Goal: Task Accomplishment & Management: Manage account settings

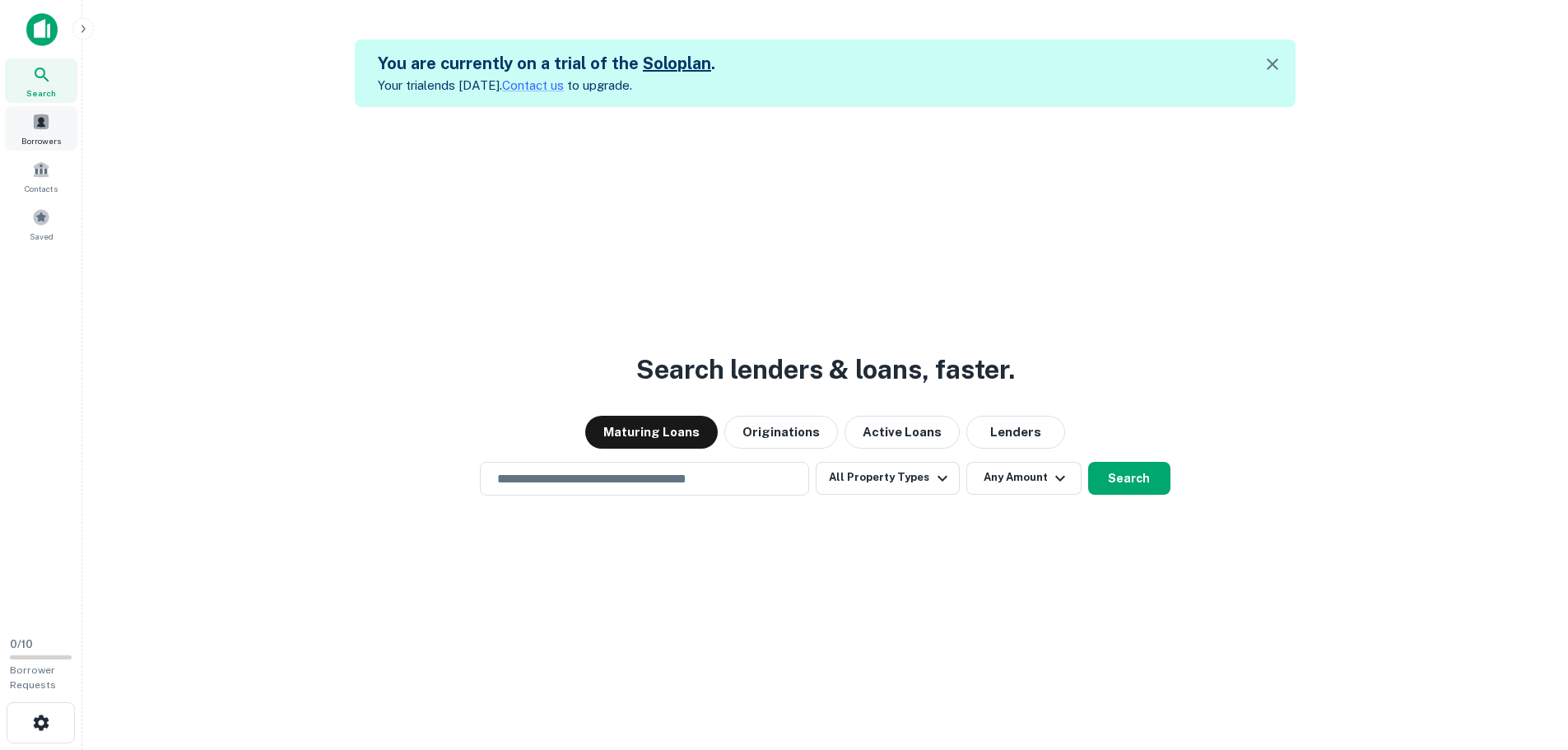
click at [49, 126] on span at bounding box center [41, 122] width 18 height 18
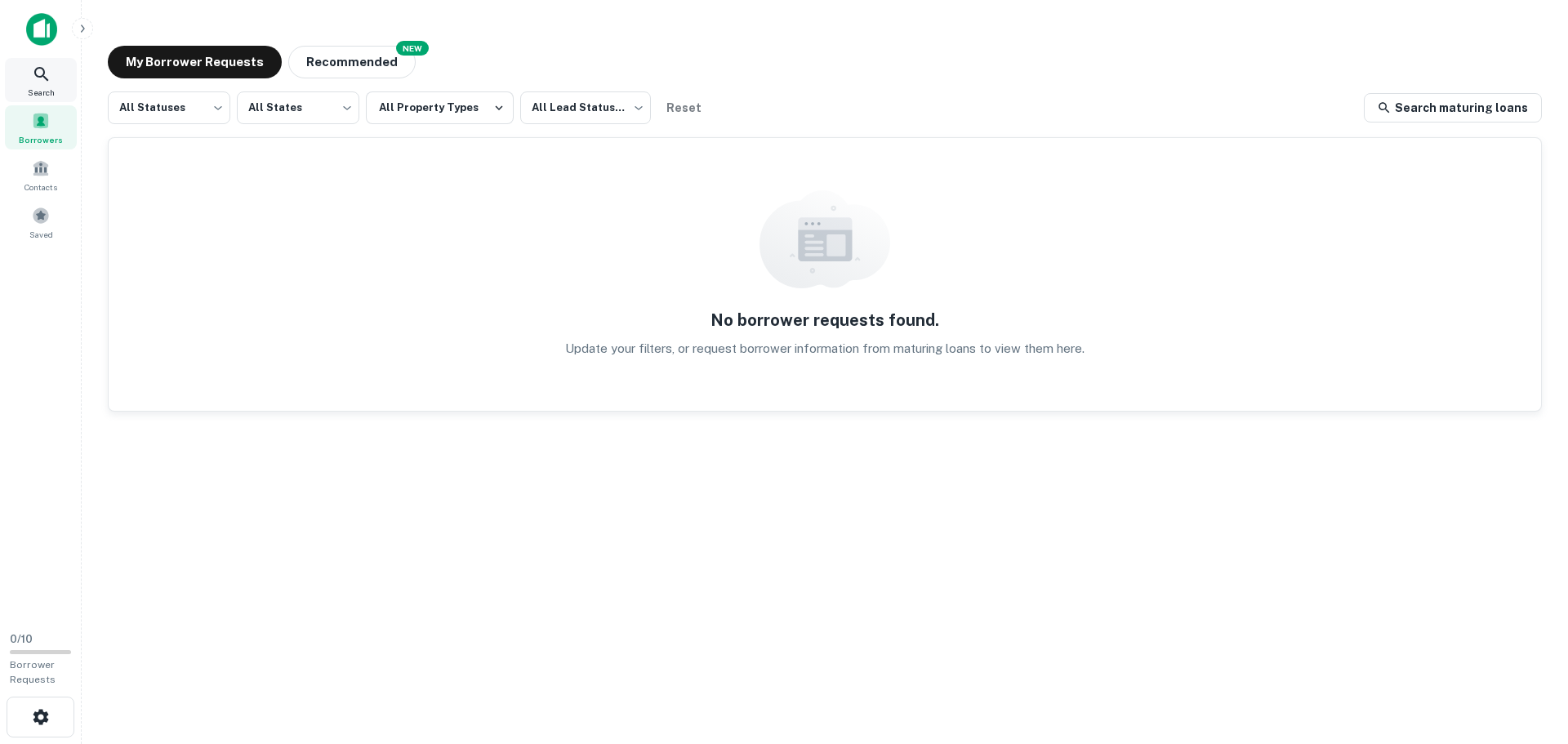
click at [44, 80] on icon at bounding box center [42, 74] width 20 height 20
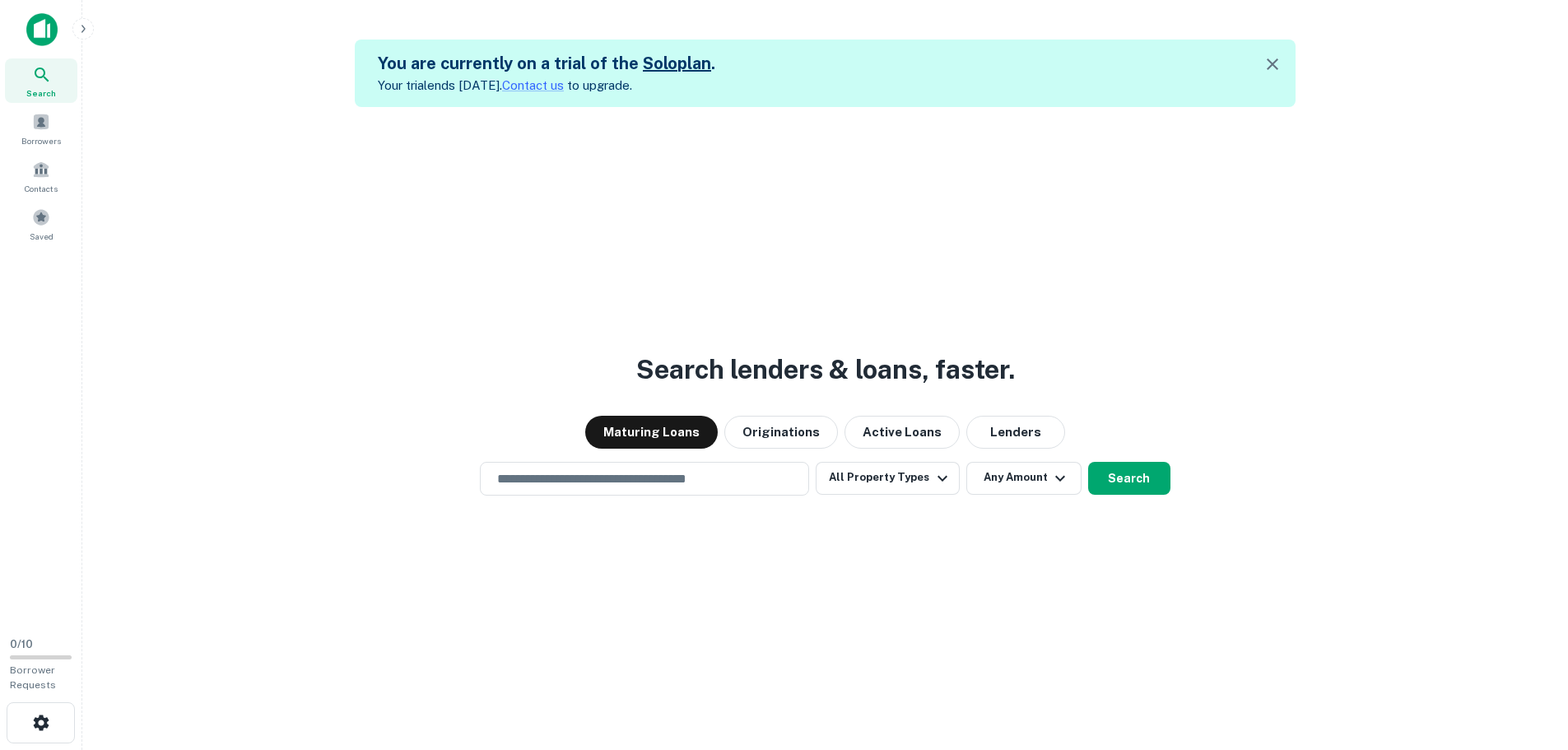
click at [663, 61] on link "Solo plan" at bounding box center [676, 64] width 68 height 20
click at [925, 430] on button "Active Loans" at bounding box center [902, 432] width 115 height 33
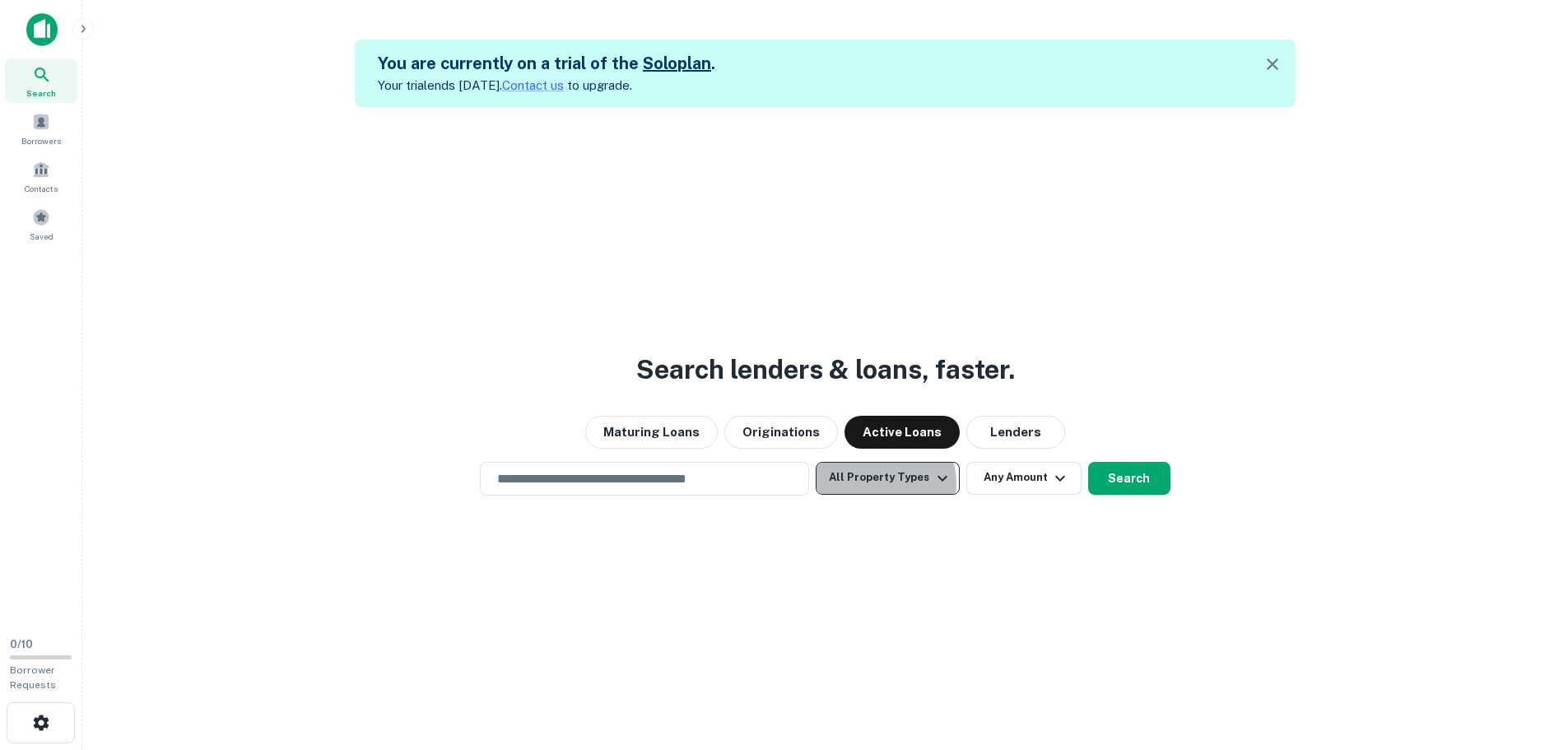
click at [883, 483] on button "All Property Types" at bounding box center [887, 478] width 143 height 33
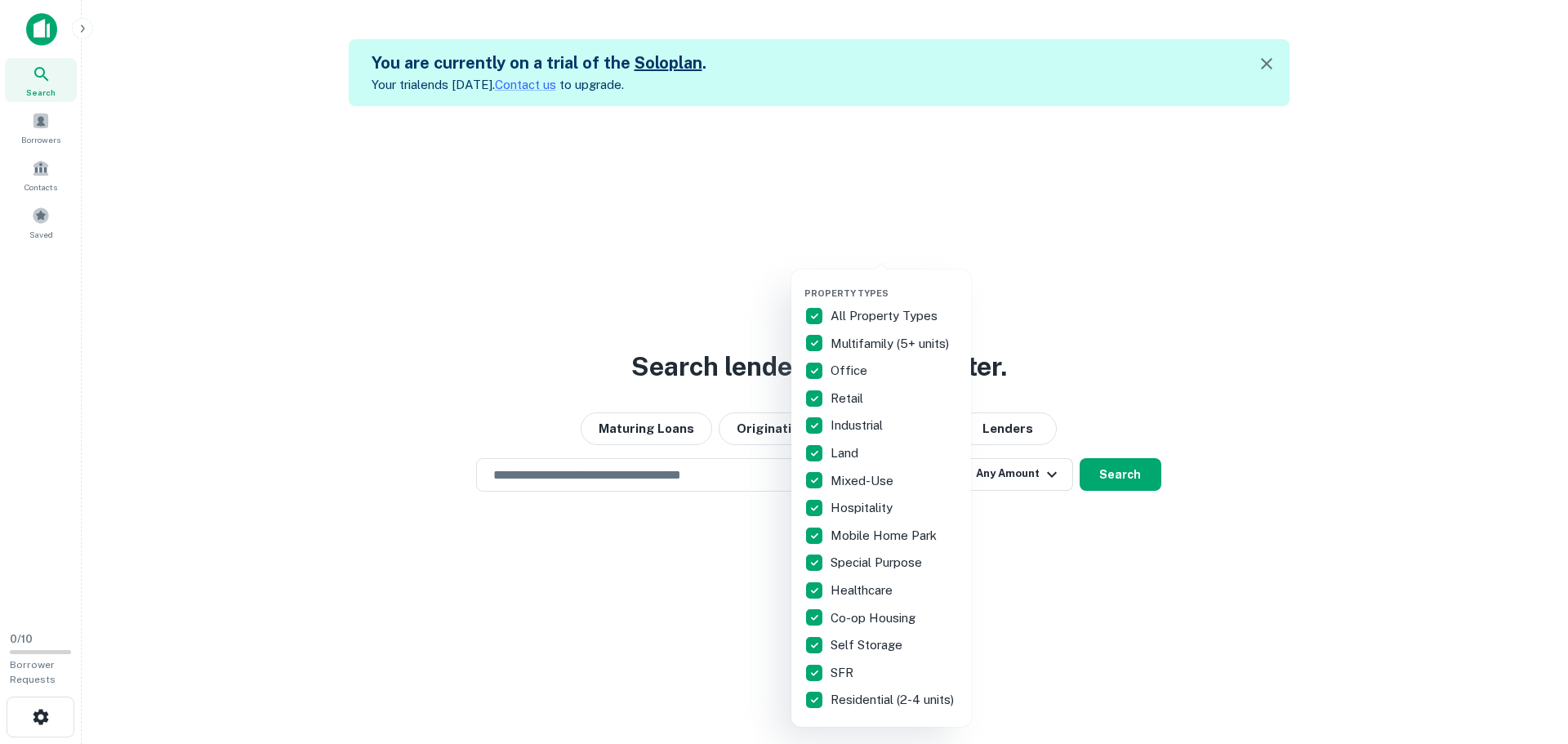
click at [699, 577] on div at bounding box center [784, 372] width 1568 height 744
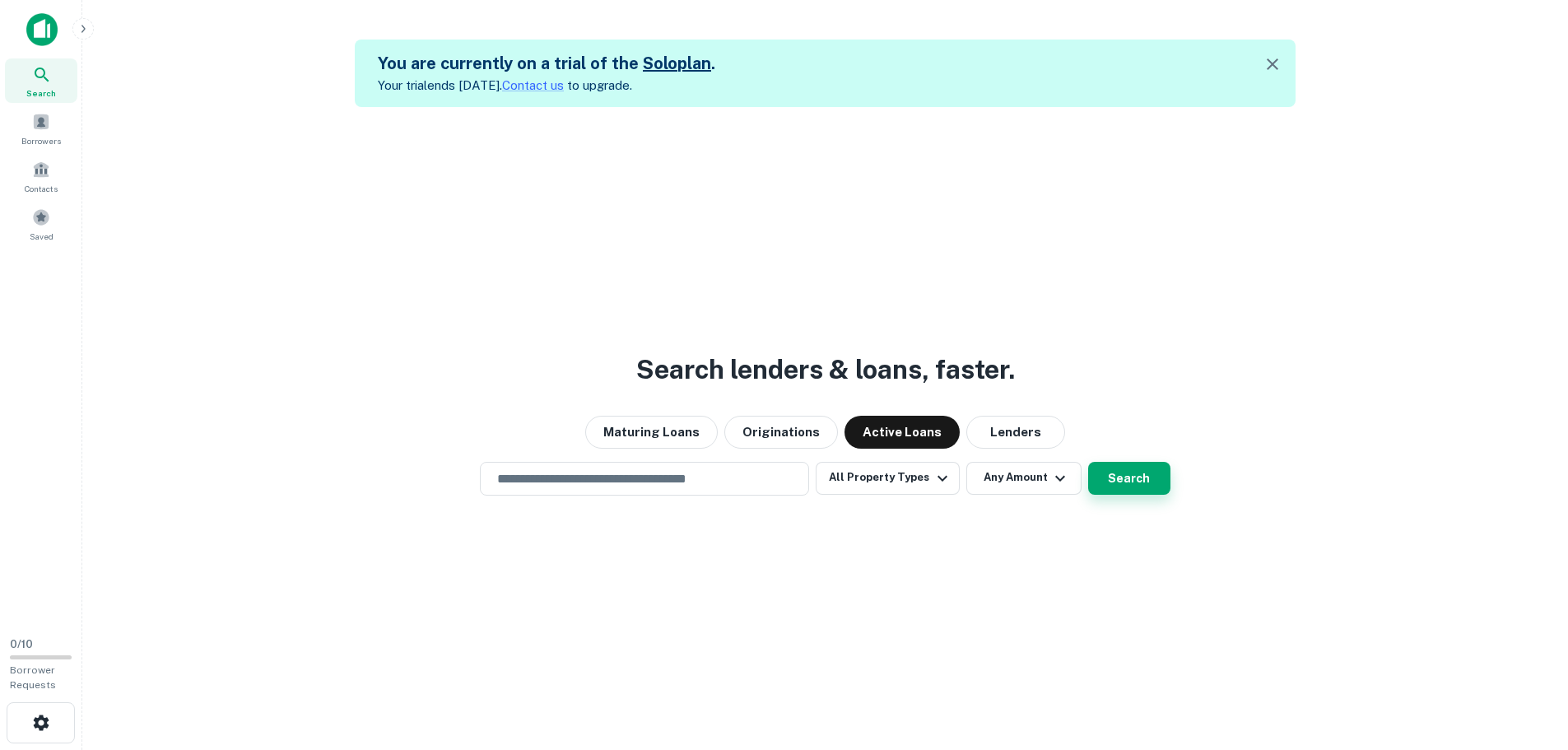
click at [1119, 463] on button "Search" at bounding box center [1129, 478] width 82 height 33
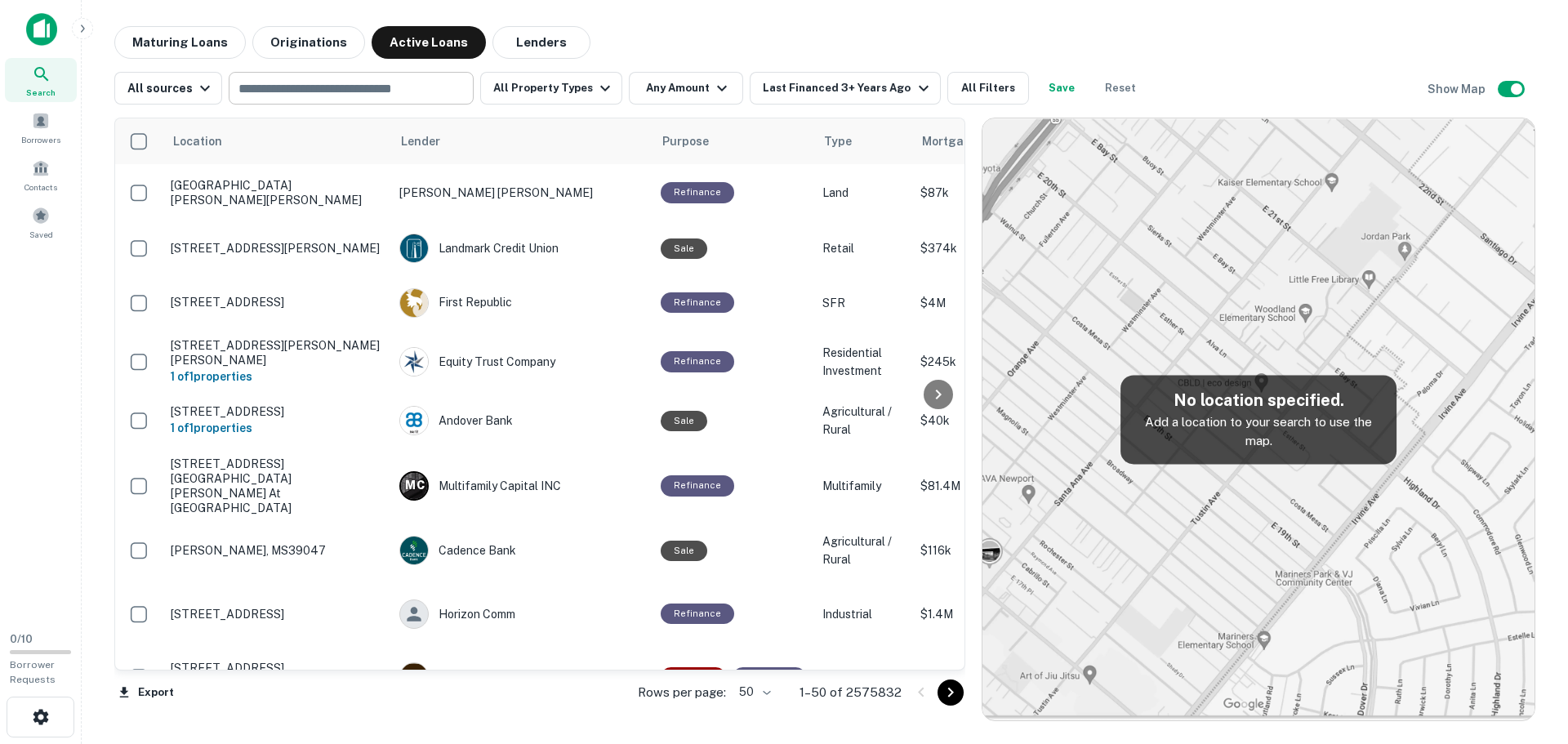
click at [298, 91] on input "text" at bounding box center [349, 88] width 233 height 23
type input "**********"
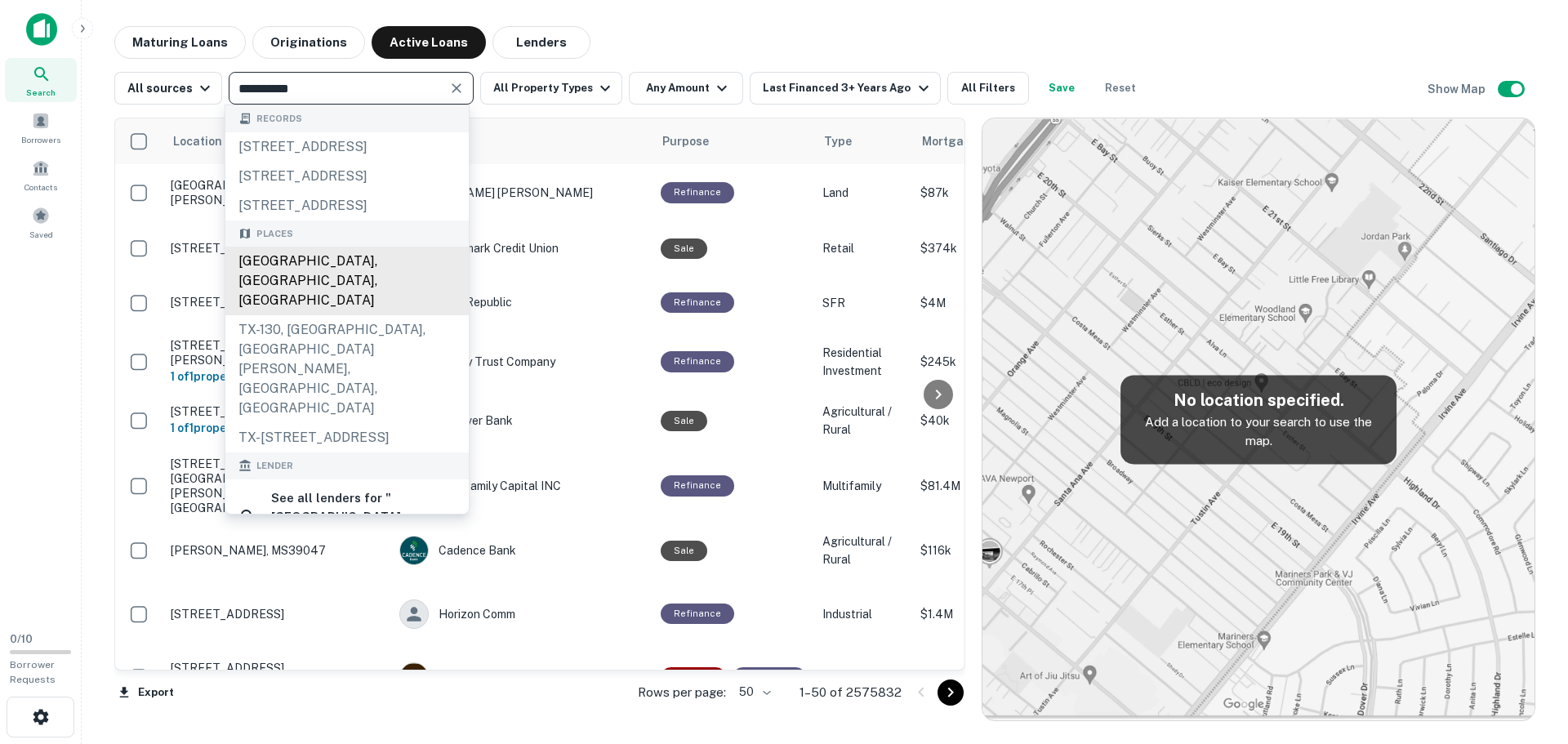
click at [307, 315] on div "Austin, TX, USA" at bounding box center [347, 281] width 244 height 69
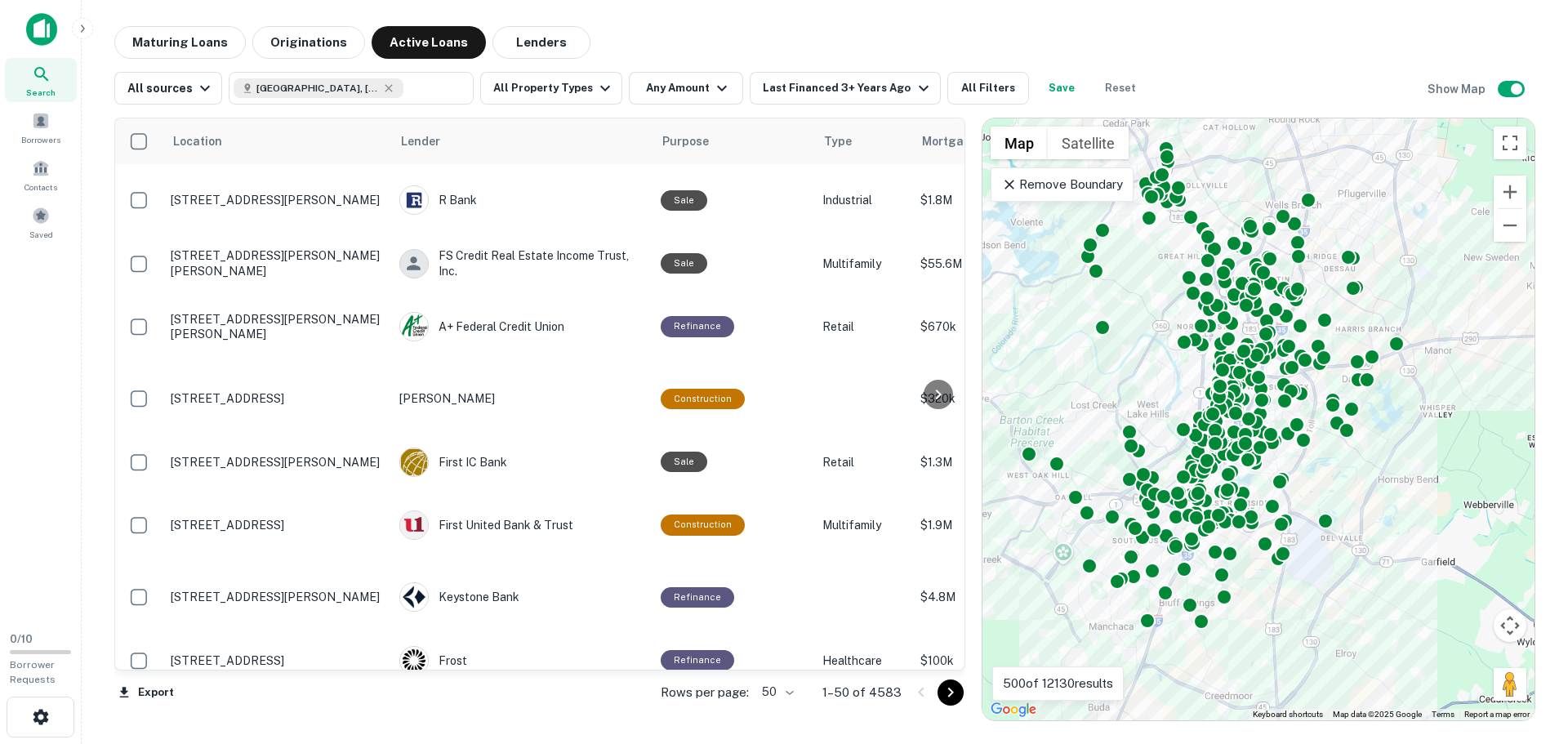
drag, startPoint x: 1317, startPoint y: 563, endPoint x: 1220, endPoint y: 739, distance: 201.0
click at [1219, 743] on html "Search Borrowers Contacts Saved 0 / 10 Borrower Requests Maturing Loans Origina…" at bounding box center [784, 372] width 1568 height 744
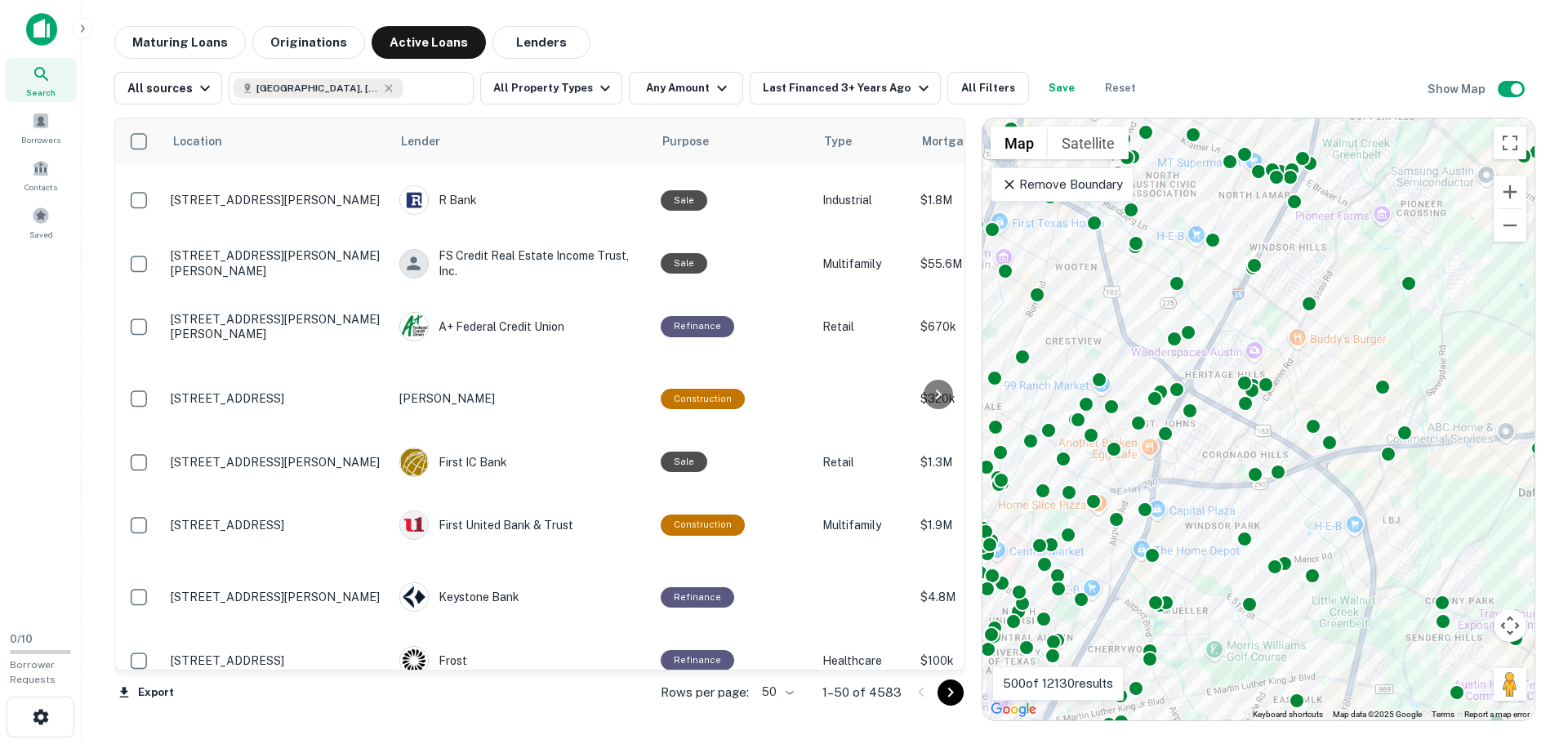
drag, startPoint x: 1110, startPoint y: 513, endPoint x: 1119, endPoint y: 364, distance: 149.3
click at [1119, 364] on div "To activate drag with keyboard, press Alt + Enter. Once in keyboard drag state,…" at bounding box center [1258, 419] width 552 height 602
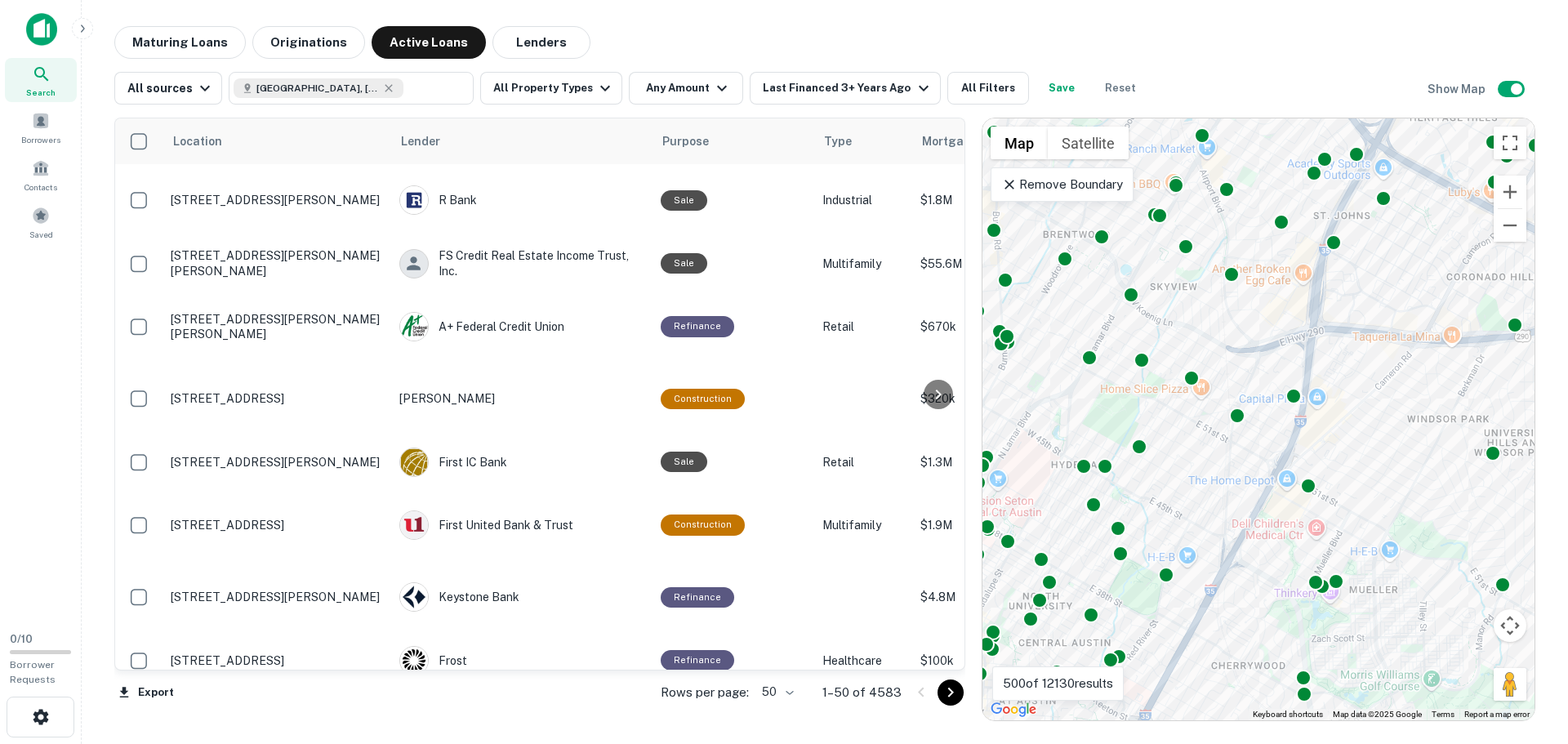
drag, startPoint x: 1123, startPoint y: 569, endPoint x: 1209, endPoint y: 327, distance: 256.8
click at [1209, 327] on div "To activate drag with keyboard, press Alt + Enter. Once in keyboard drag state,…" at bounding box center [1258, 419] width 552 height 602
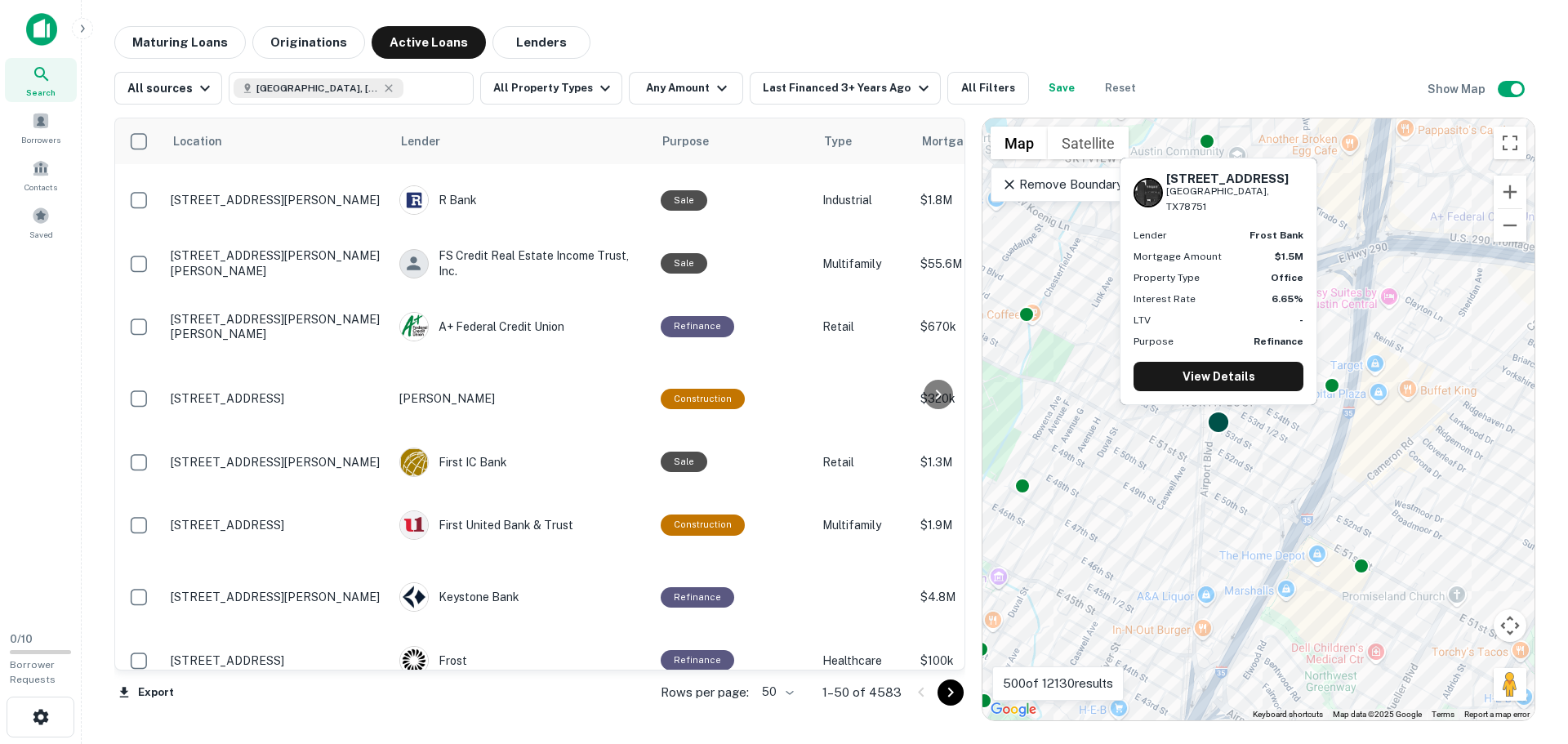
click at [1215, 427] on div at bounding box center [1219, 422] width 24 height 24
click at [1219, 370] on link "View Details" at bounding box center [1219, 377] width 170 height 29
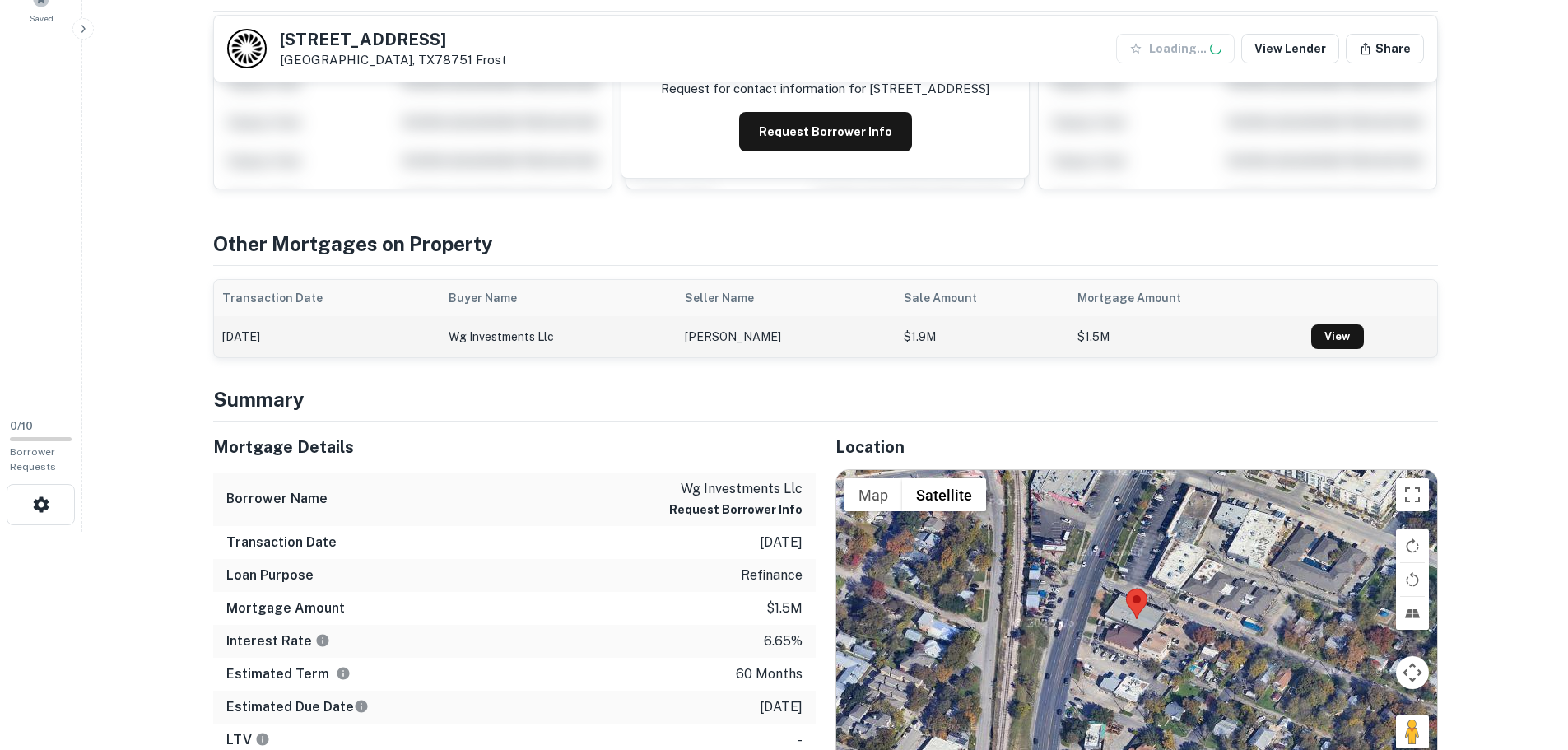
scroll to position [329, 0]
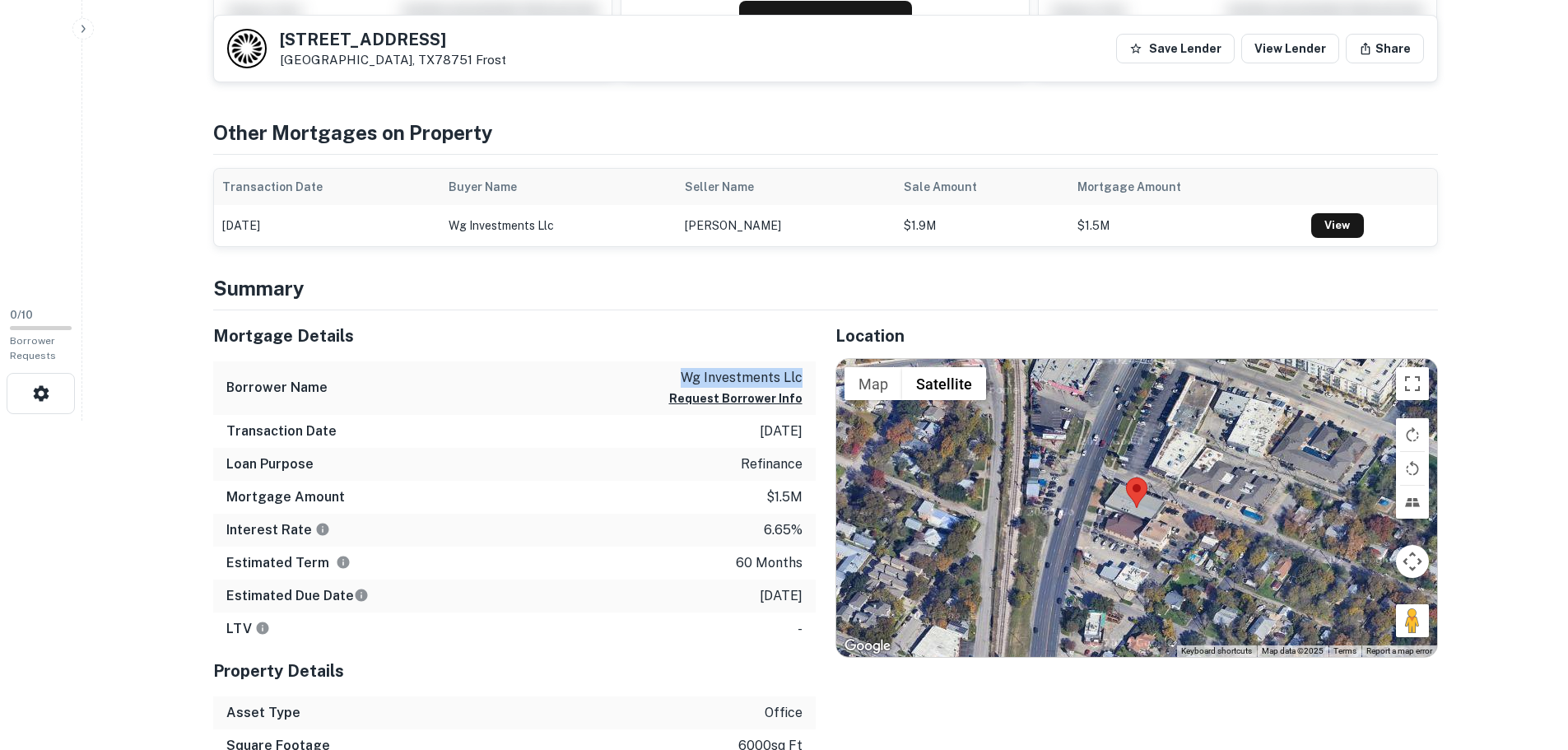
drag, startPoint x: 684, startPoint y: 373, endPoint x: 801, endPoint y: 378, distance: 117.1
click at [801, 378] on p "wg investments llc" at bounding box center [736, 378] width 133 height 20
drag, startPoint x: 733, startPoint y: 563, endPoint x: 800, endPoint y: 563, distance: 67.0
click at [800, 563] on div "Estimated Term 60 months" at bounding box center [515, 563] width 602 height 33
click at [1090, 533] on div at bounding box center [1136, 507] width 601 height 297
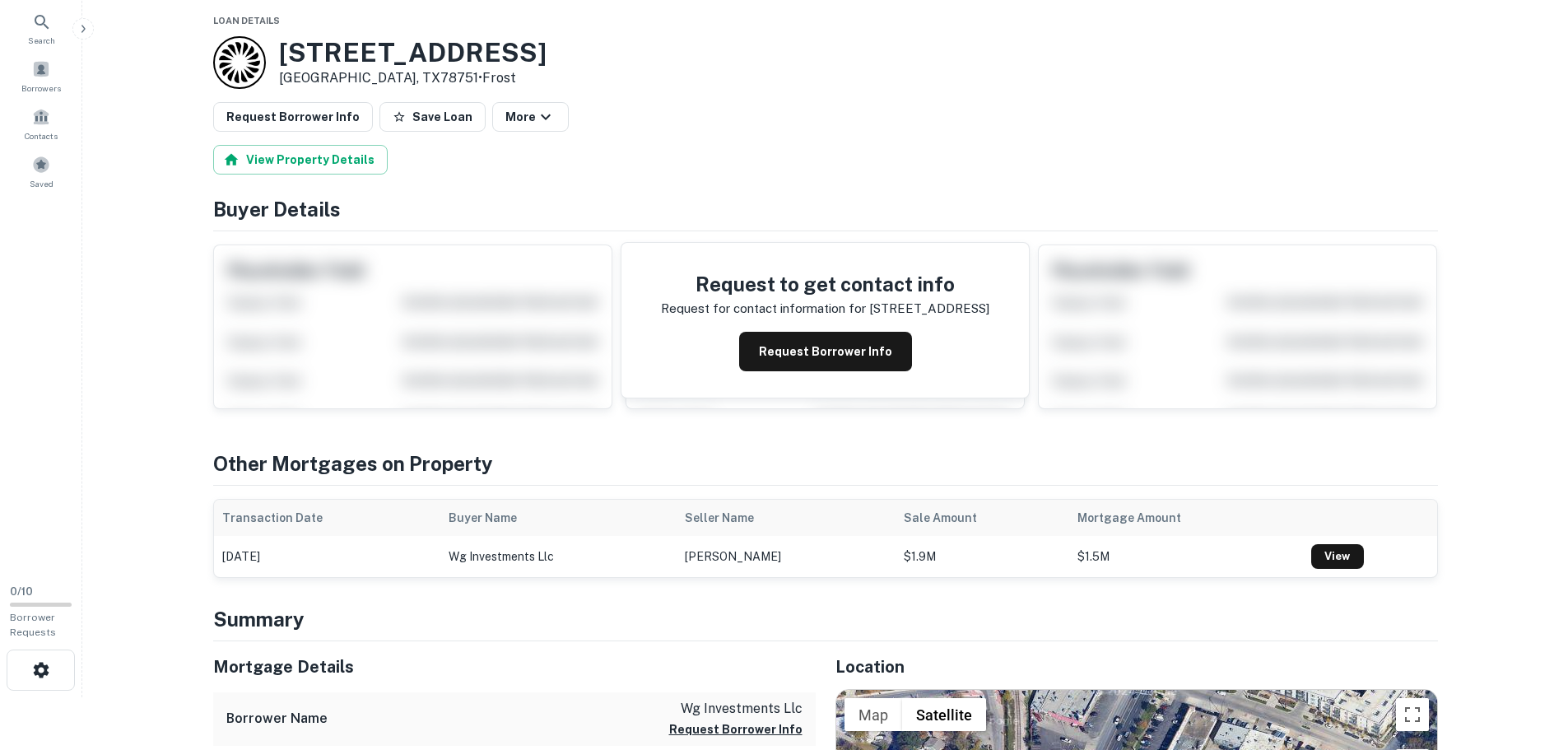
scroll to position [82, 0]
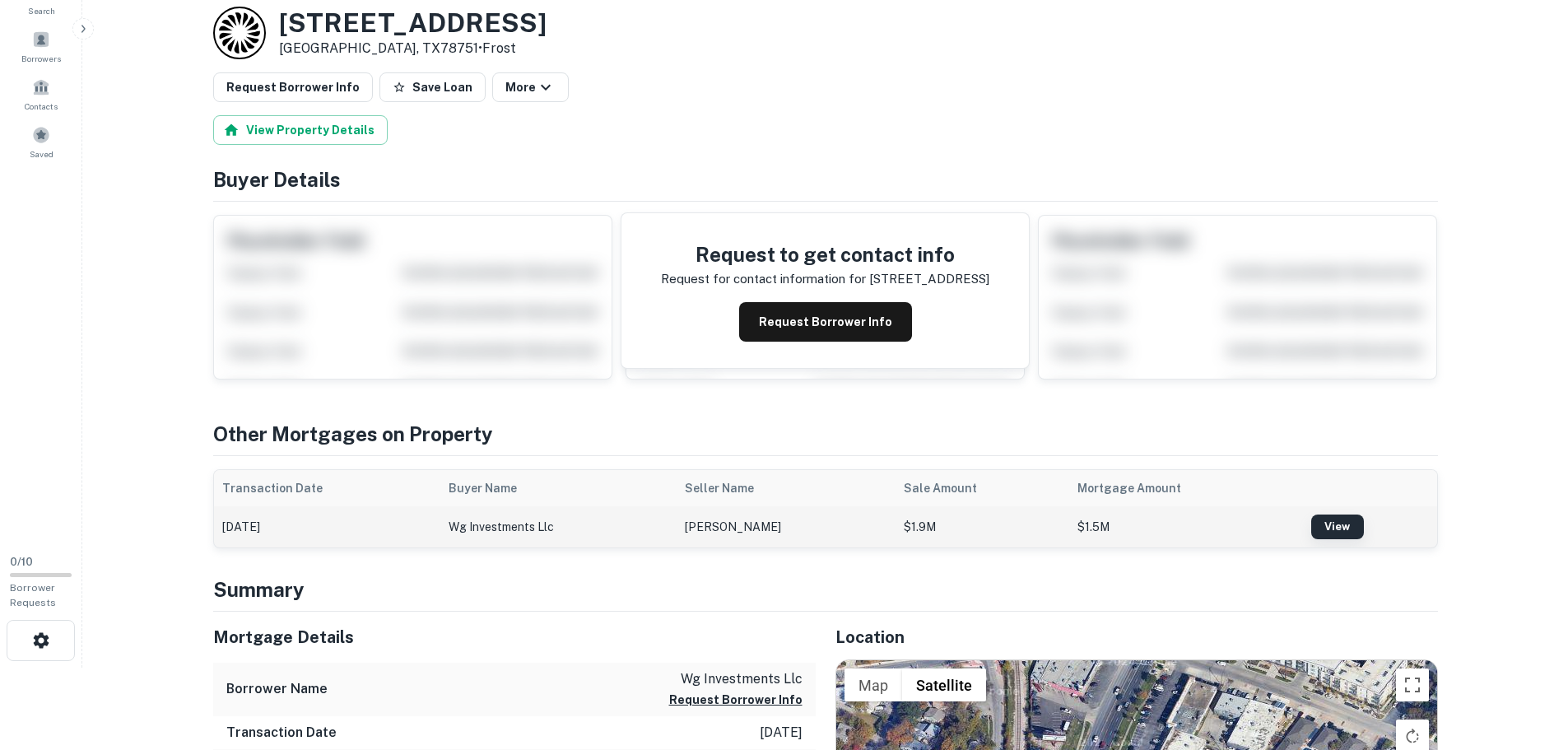
click at [1321, 522] on link "View" at bounding box center [1338, 526] width 53 height 25
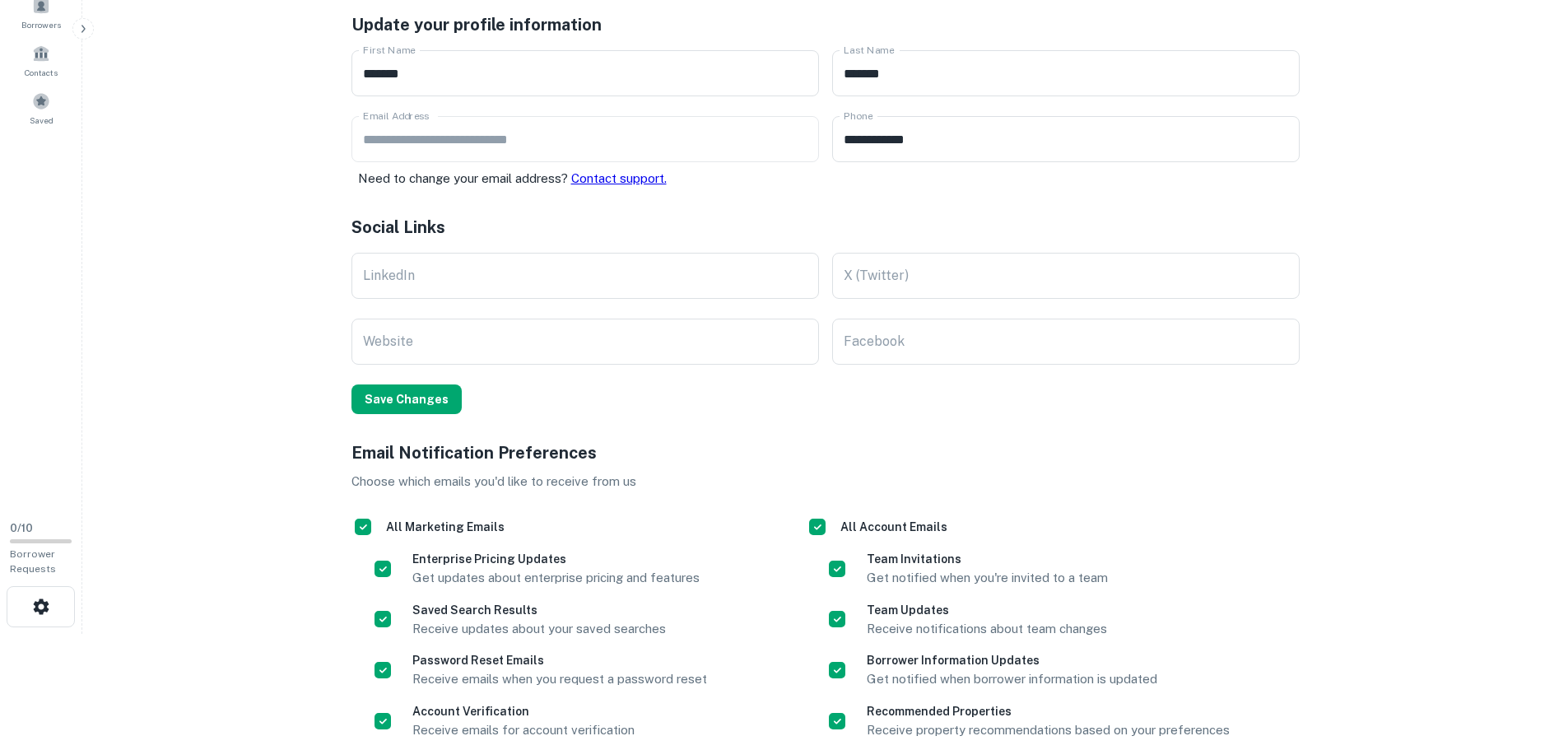
scroll to position [254, 0]
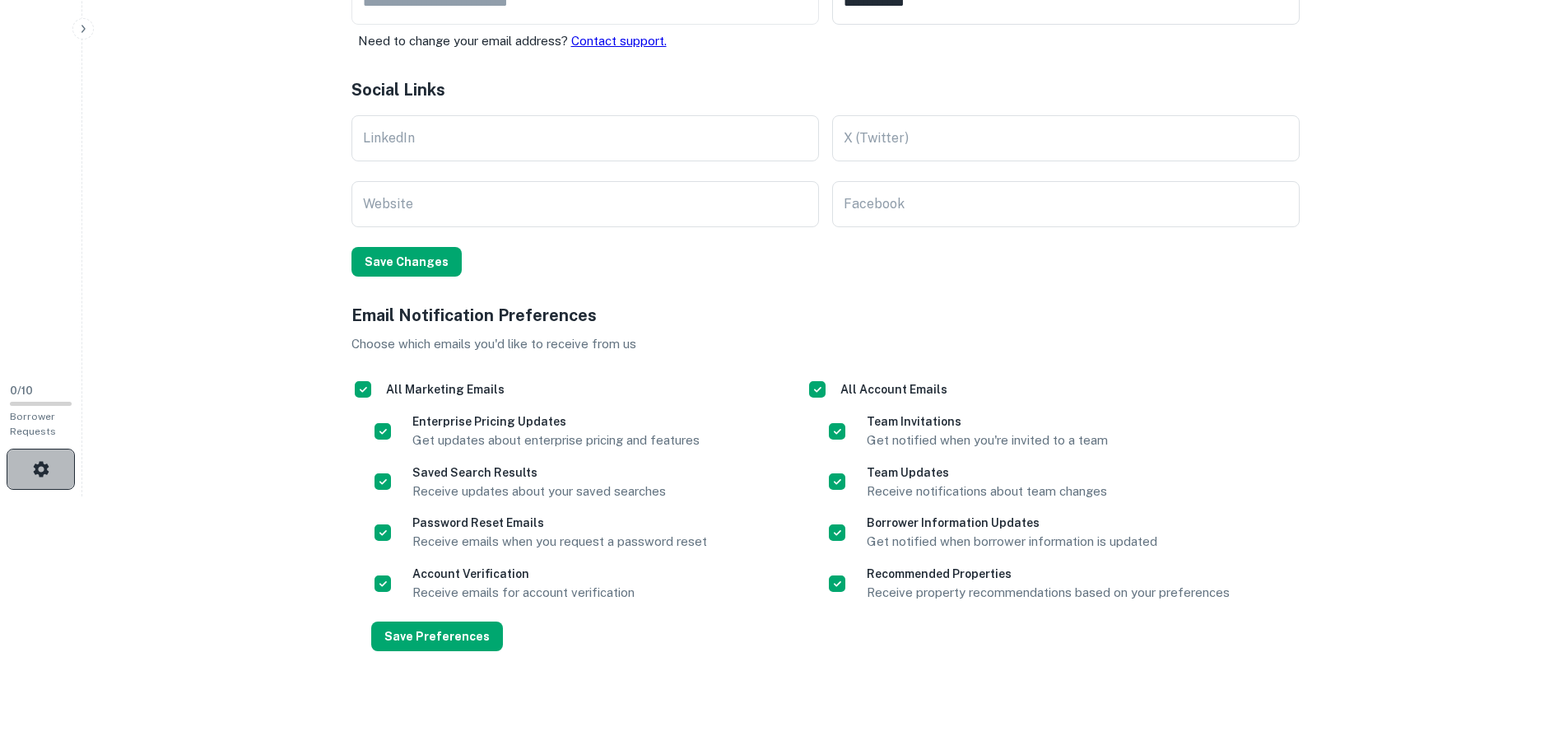
click at [37, 466] on icon "button" at bounding box center [40, 468] width 16 height 16
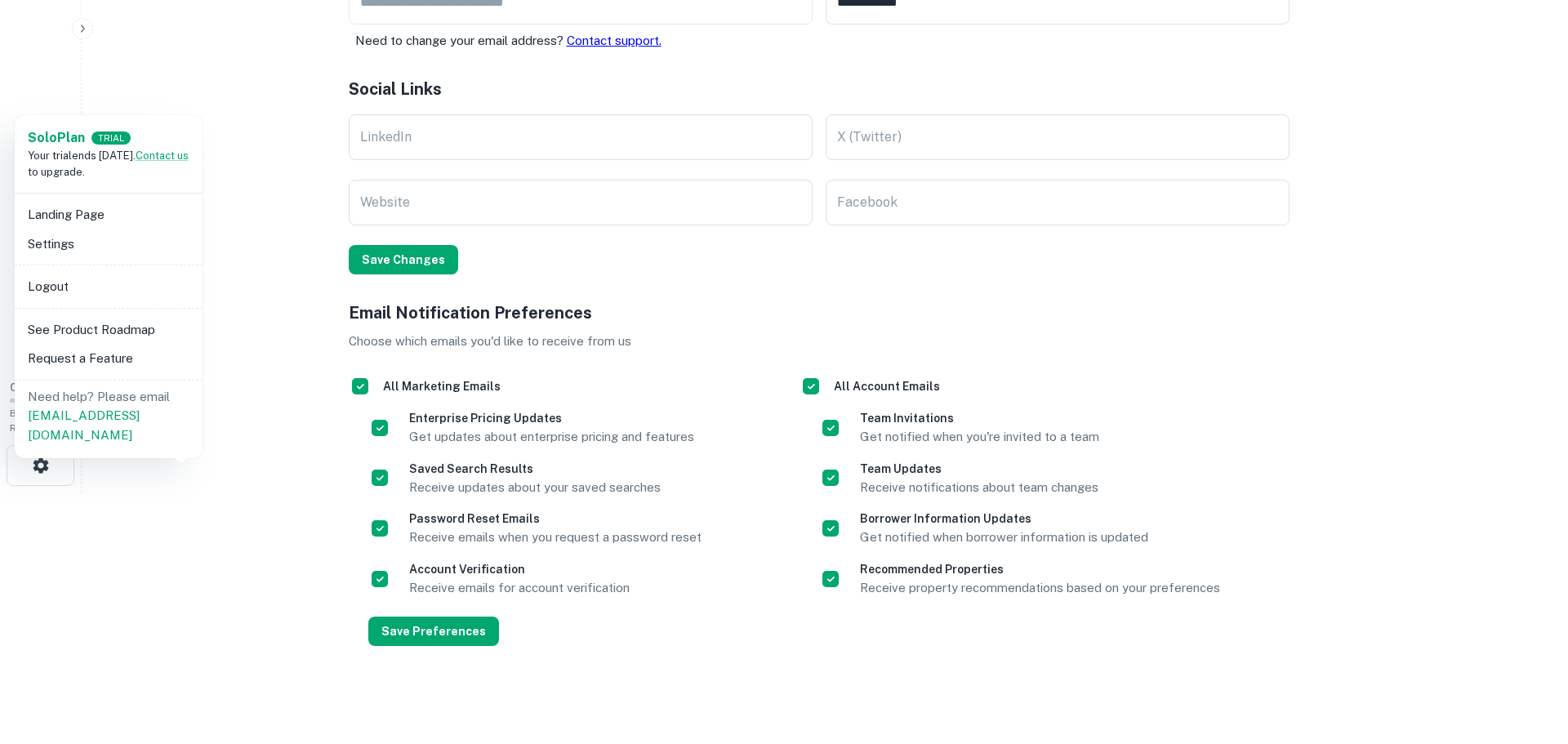
click at [282, 586] on div at bounding box center [784, 372] width 1568 height 744
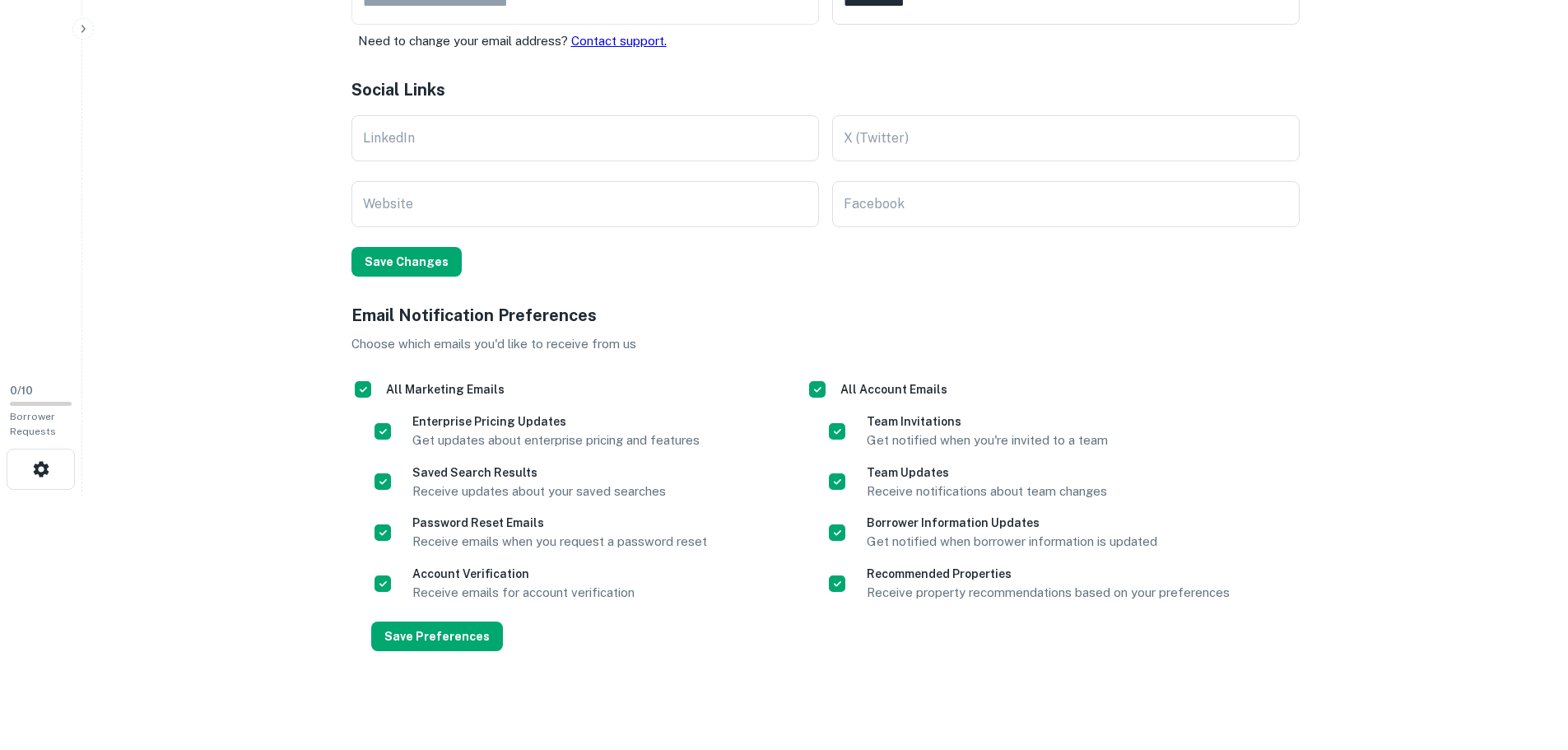
scroll to position [0, 0]
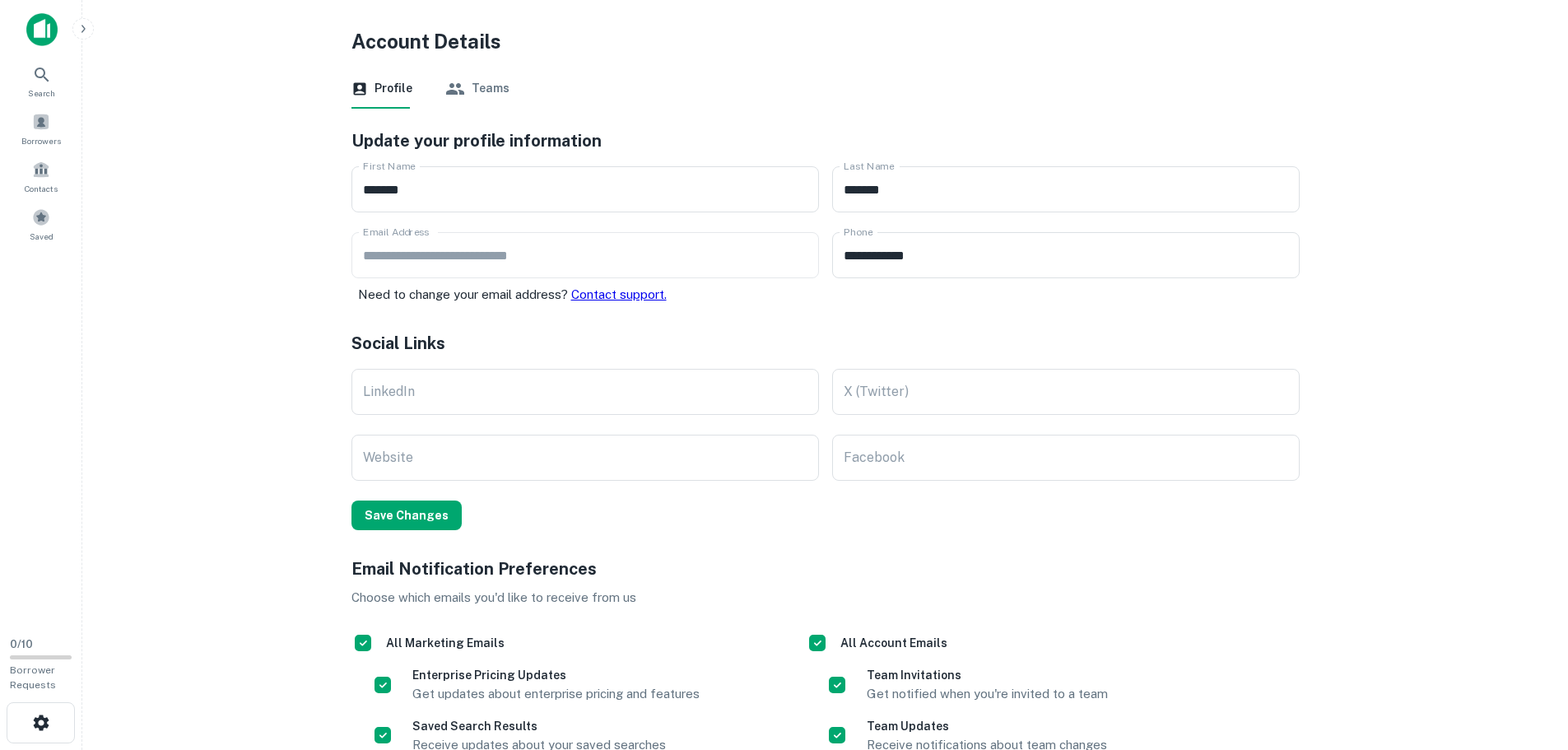
click at [598, 291] on link "Contact support." at bounding box center [619, 294] width 96 height 14
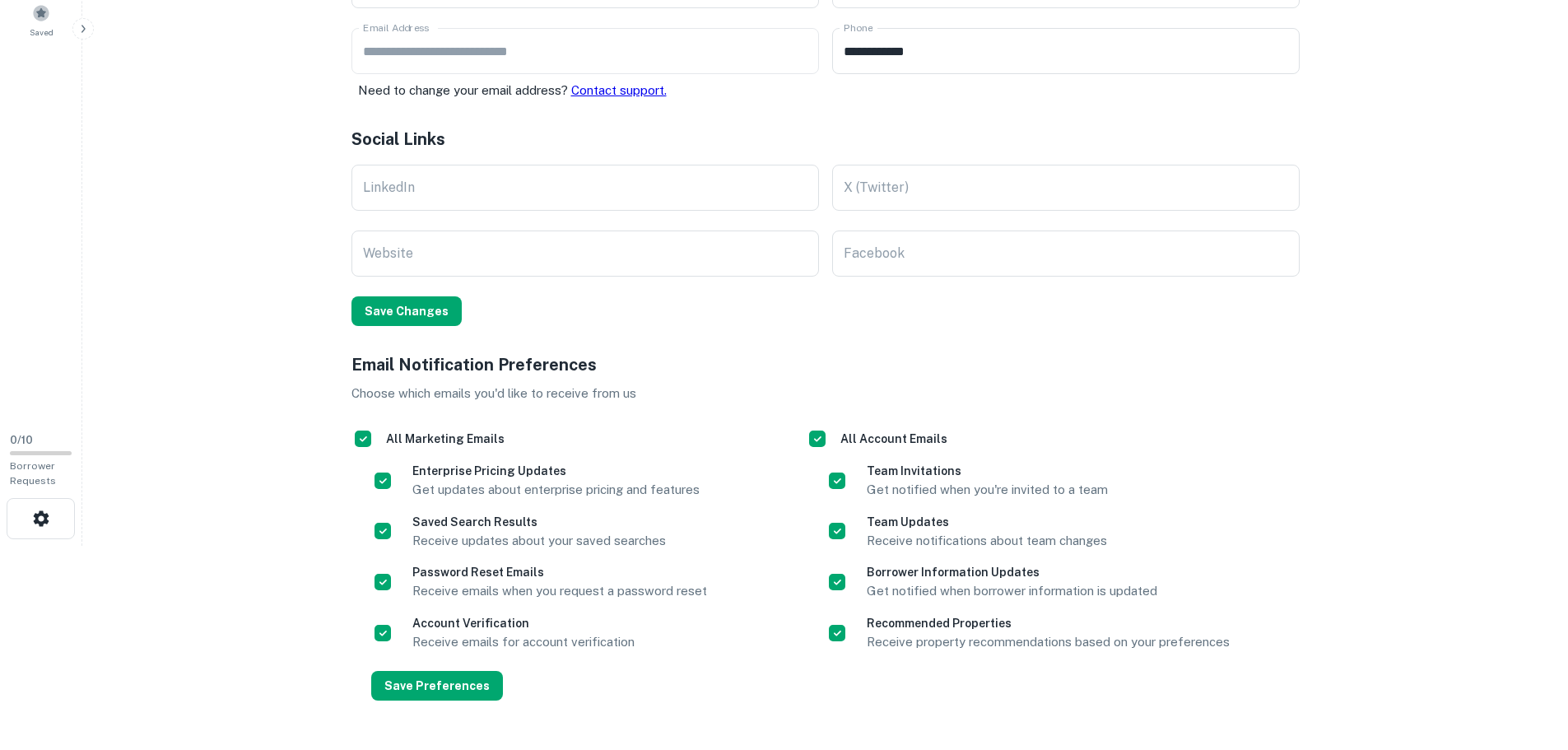
scroll to position [254, 0]
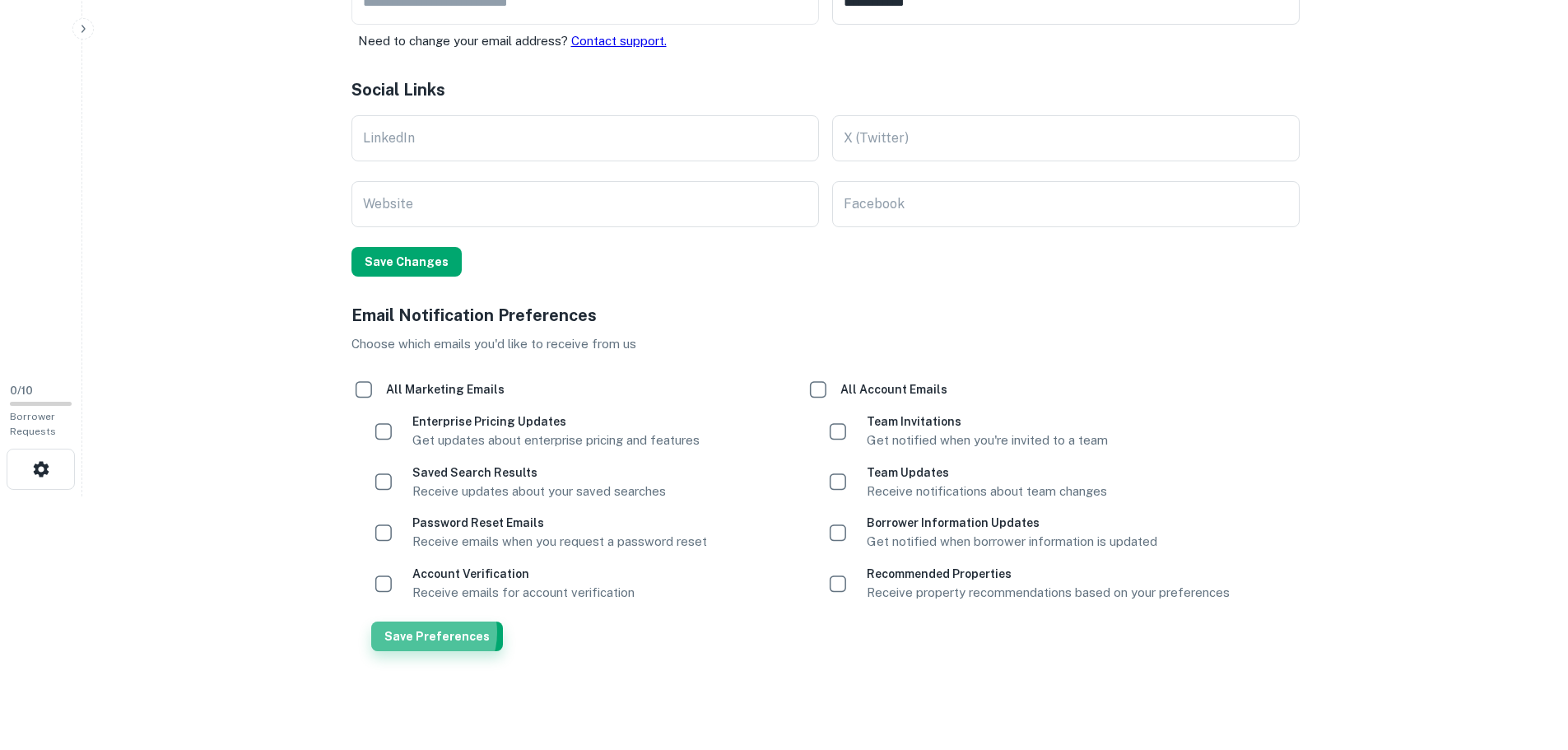
click at [416, 632] on button "Save Preferences" at bounding box center [437, 636] width 131 height 29
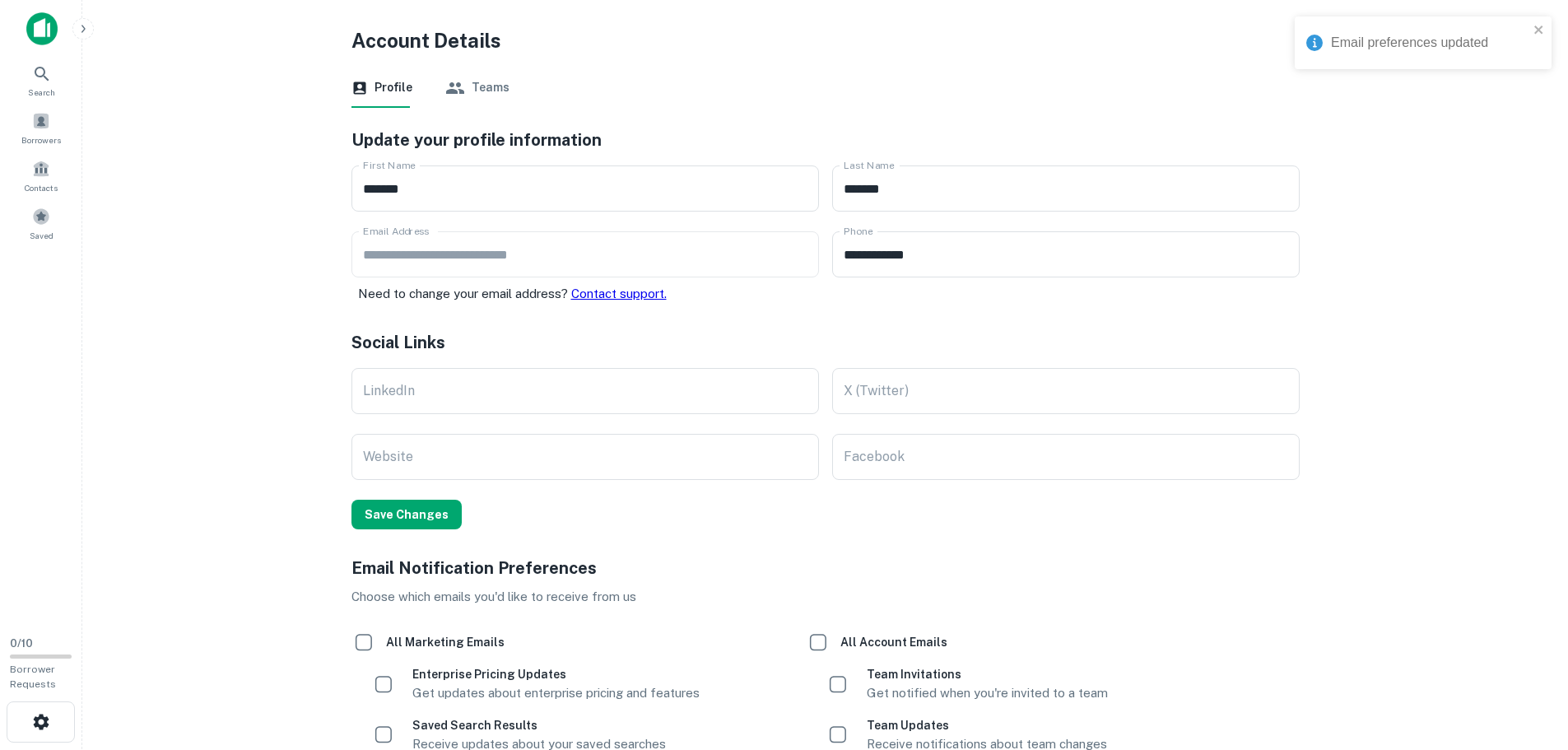
scroll to position [0, 0]
click at [484, 88] on button "Teams" at bounding box center [477, 89] width 64 height 39
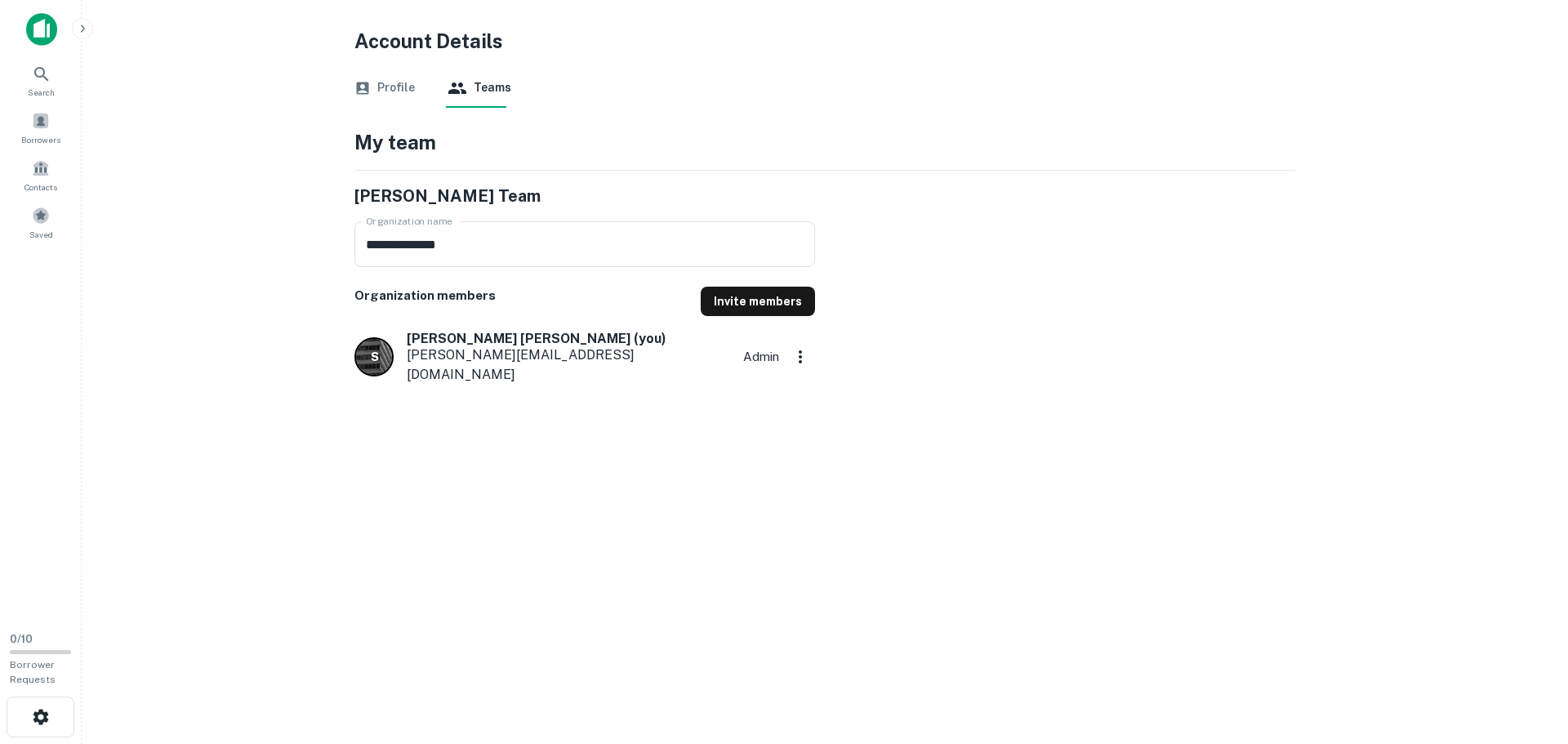
click at [384, 103] on button "Profile" at bounding box center [384, 88] width 61 height 39
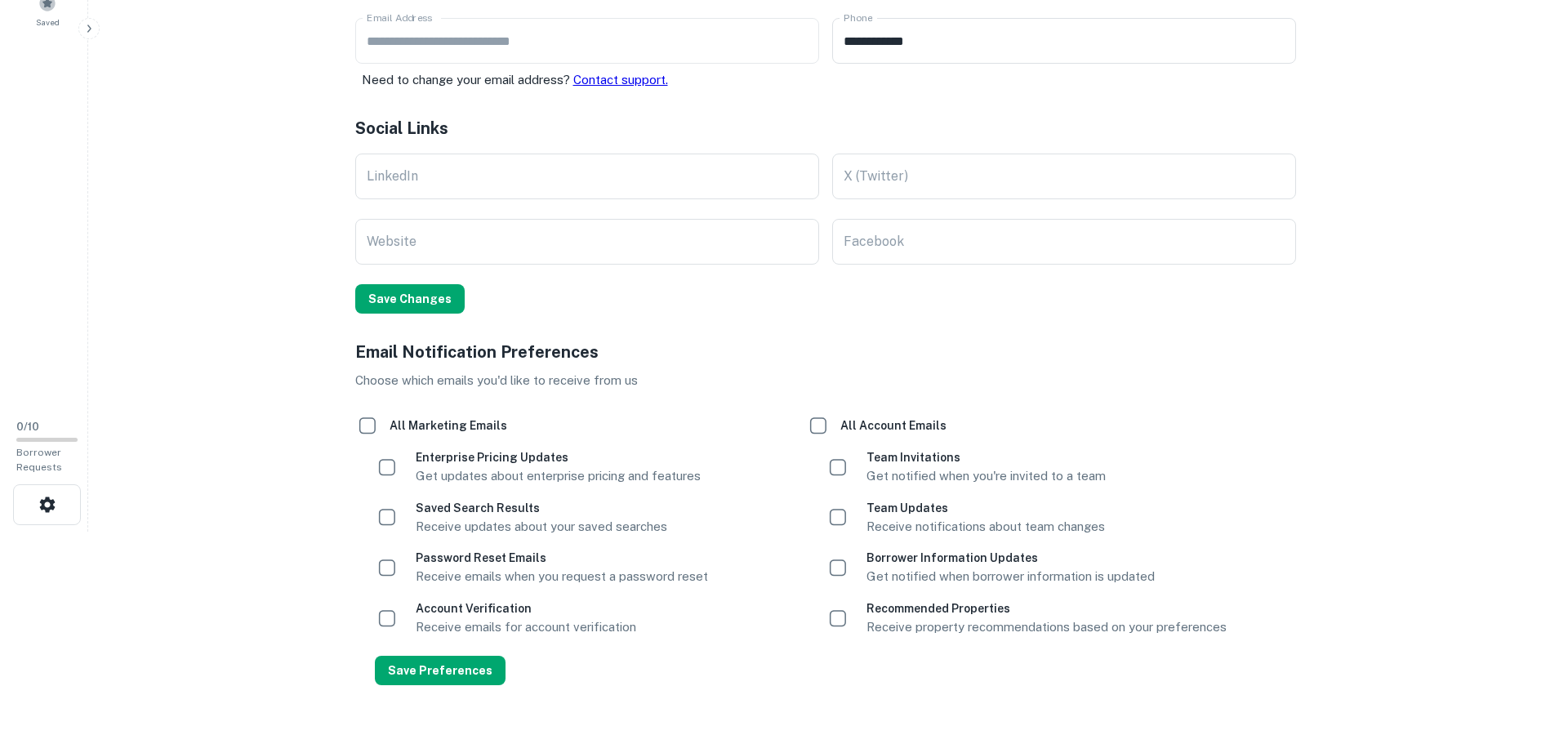
scroll to position [252, 0]
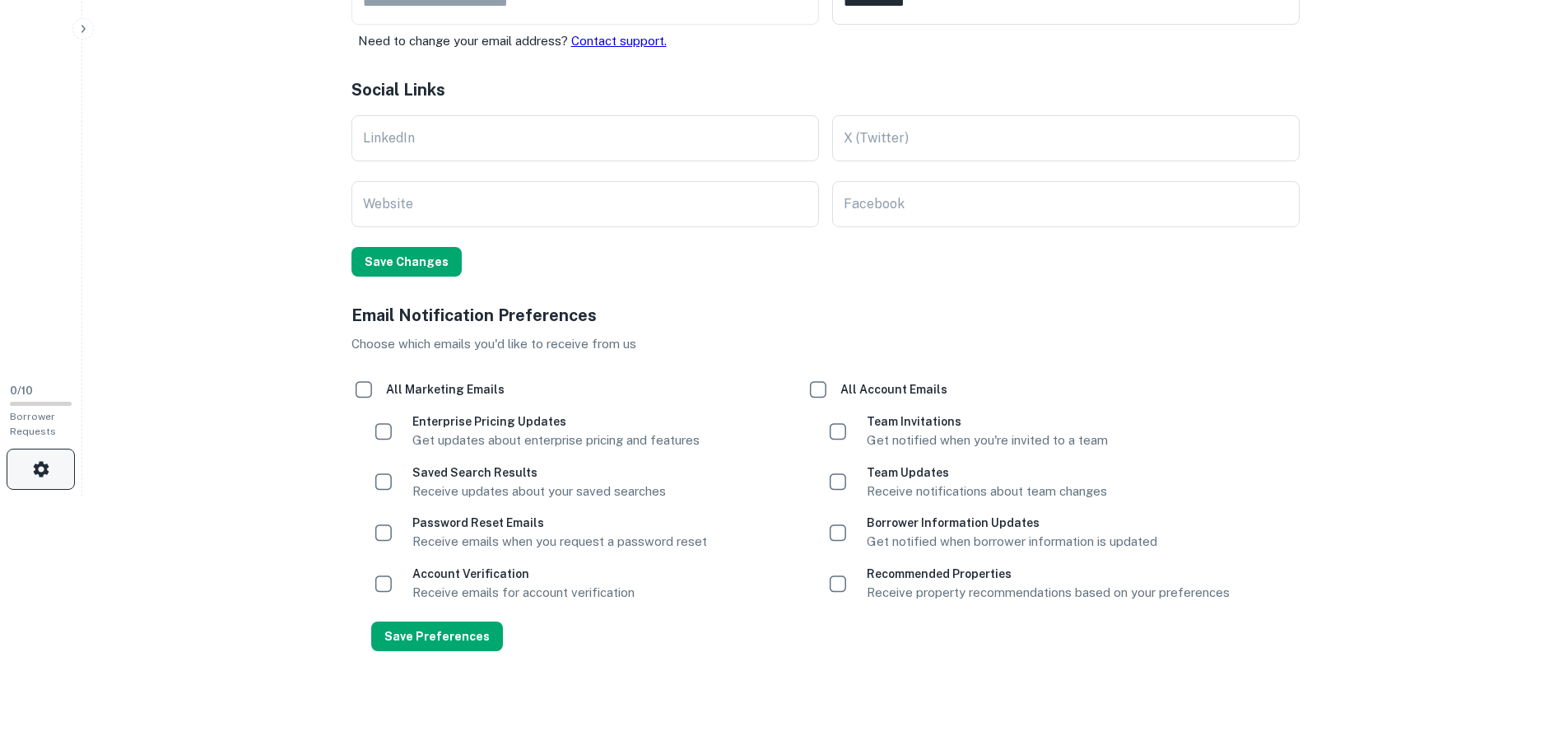
click at [44, 471] on icon "button" at bounding box center [40, 468] width 16 height 16
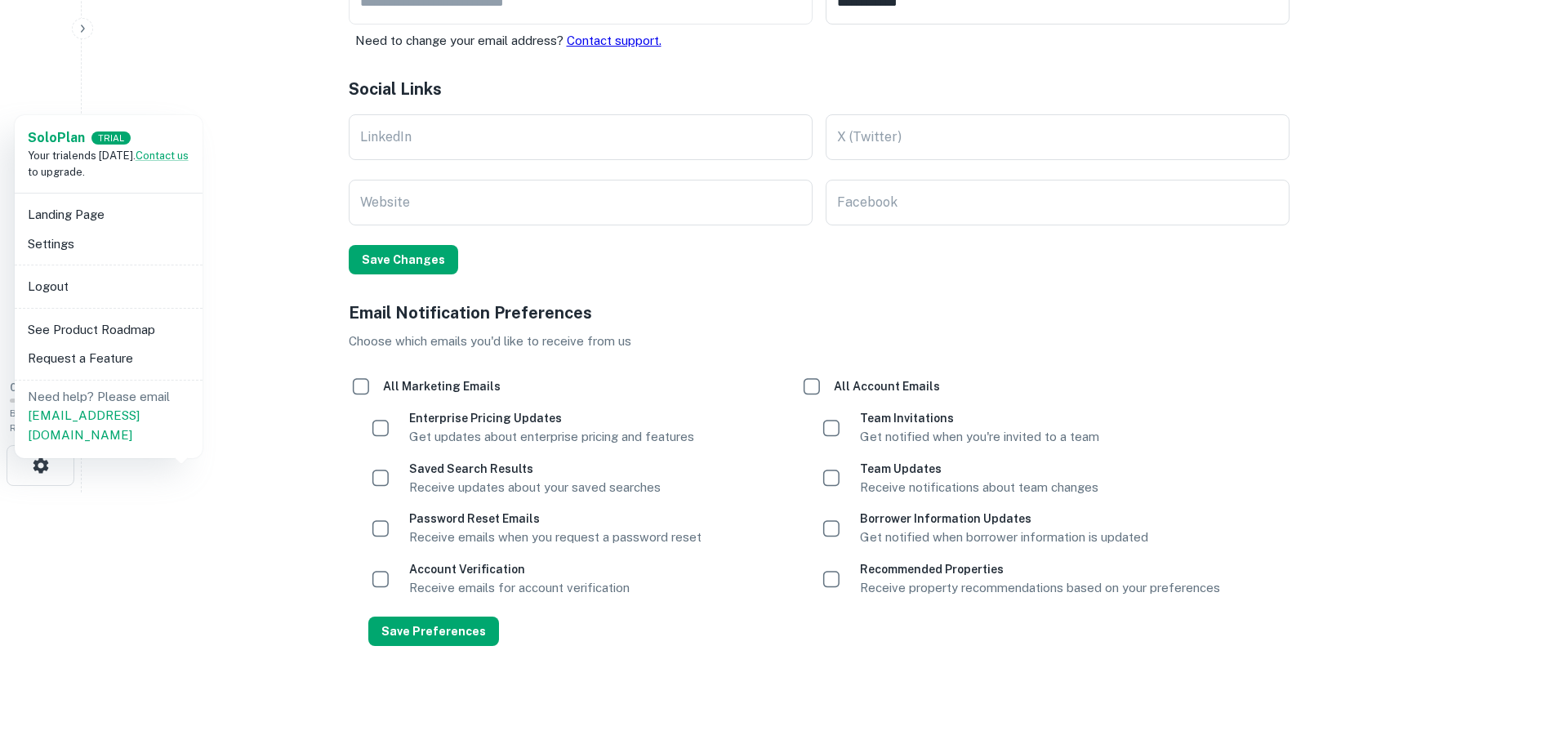
click at [66, 245] on li "Settings" at bounding box center [108, 243] width 175 height 29
